Goal: Check status: Check status

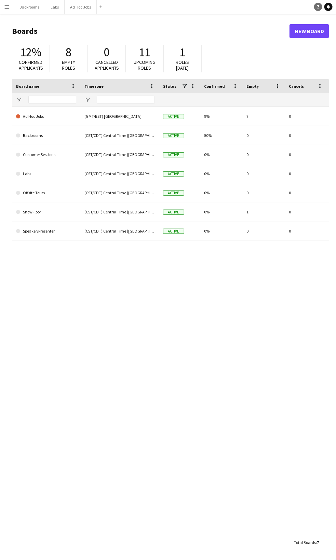
click at [315, 7] on link "Help" at bounding box center [318, 7] width 8 height 8
click at [4, 10] on button "Menu" at bounding box center [7, 7] width 14 height 14
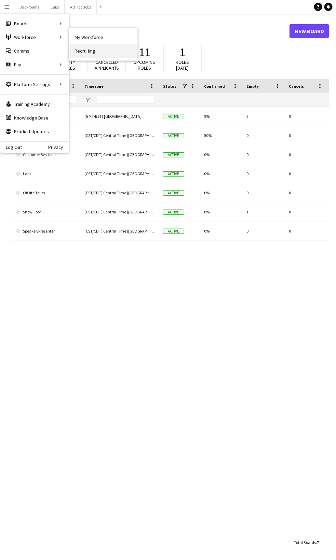
click at [79, 54] on link "Recruiting" at bounding box center [103, 51] width 68 height 14
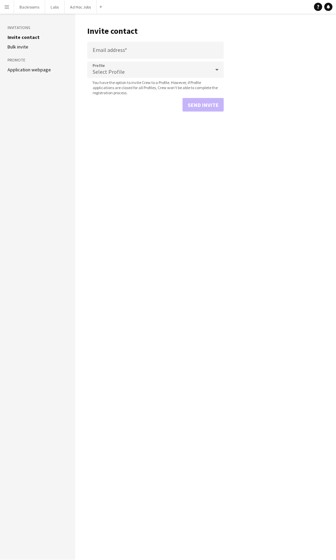
click at [80, 54] on main "Invite contact Email address Profile Select Profile You have the option to invi…" at bounding box center [205, 287] width 261 height 547
click at [6, 7] on app-icon "Menu" at bounding box center [6, 6] width 5 height 5
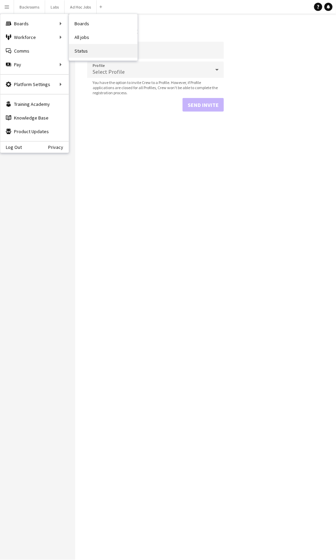
click at [78, 49] on link "Status" at bounding box center [103, 51] width 68 height 14
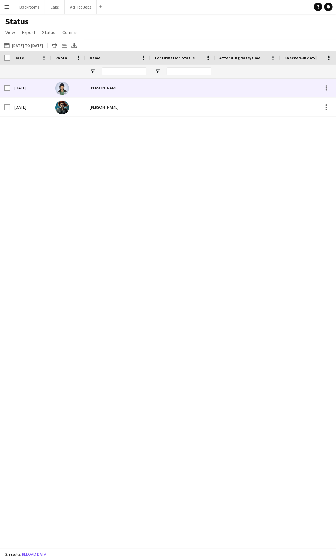
click at [98, 94] on div "[PERSON_NAME]" at bounding box center [117, 88] width 65 height 19
click at [325, 87] on div at bounding box center [326, 88] width 8 height 8
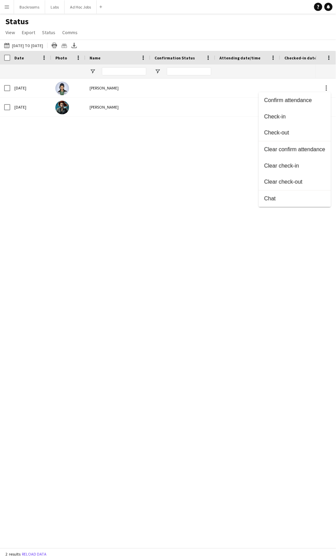
click at [110, 110] on div at bounding box center [168, 280] width 336 height 560
click at [10, 33] on span "View" at bounding box center [10, 32] width 10 height 6
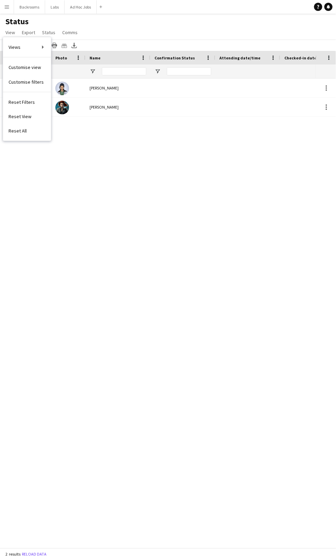
click at [132, 217] on div "[DATE] [PERSON_NAME] [DATE] [PERSON_NAME]" at bounding box center [157, 311] width 315 height 465
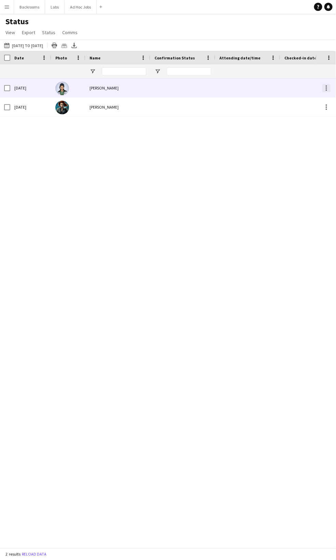
click at [329, 91] on div at bounding box center [326, 88] width 8 height 8
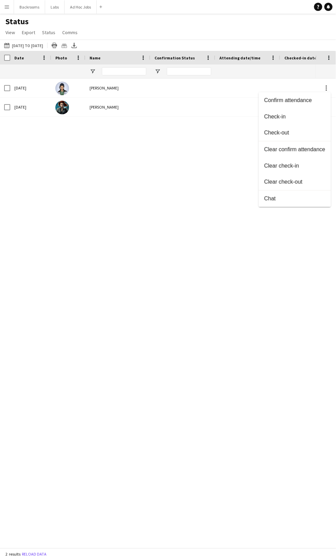
click at [76, 142] on div at bounding box center [168, 280] width 336 height 560
click at [6, 33] on span "View" at bounding box center [10, 32] width 10 height 6
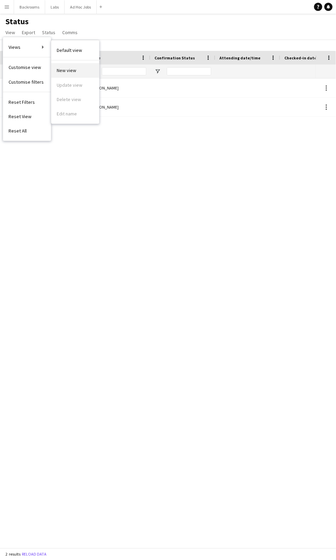
click at [77, 69] on link "New view" at bounding box center [75, 70] width 48 height 14
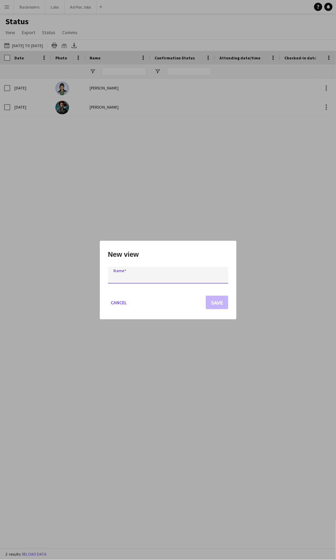
click at [138, 281] on input at bounding box center [168, 275] width 120 height 17
type input "**********"
click at [211, 303] on button "Save" at bounding box center [217, 303] width 23 height 14
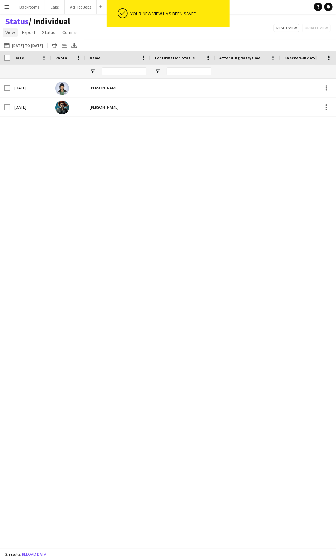
click at [10, 32] on span "View" at bounding box center [10, 32] width 10 height 6
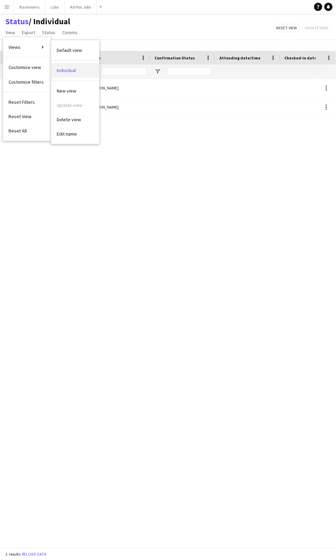
click at [67, 71] on span "Individual" at bounding box center [66, 70] width 19 height 6
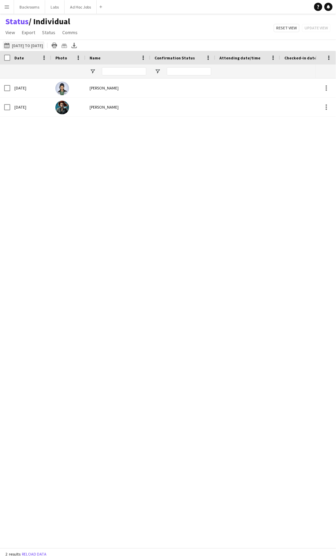
click at [27, 45] on button "[DATE] to [DATE] [DATE] to [DATE]" at bounding box center [24, 45] width 42 height 8
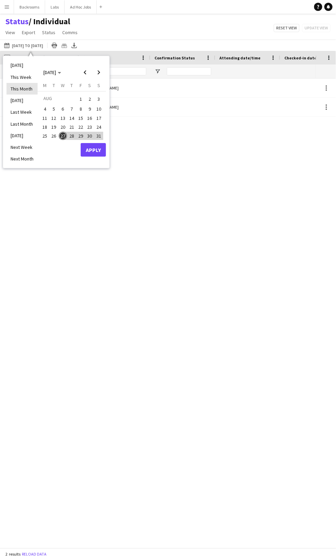
click at [21, 89] on li "This Month" at bounding box center [21, 89] width 31 height 12
